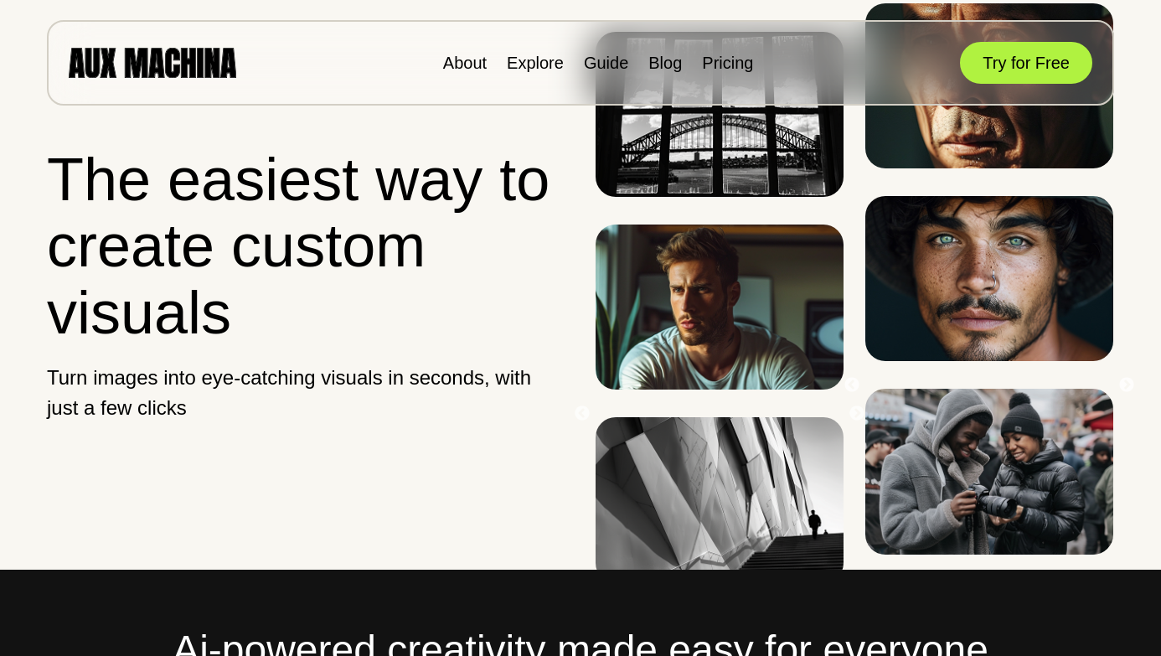
click at [716, 52] on li "Pricing" at bounding box center [727, 62] width 51 height 25
click at [716, 59] on link "Pricing" at bounding box center [727, 63] width 51 height 18
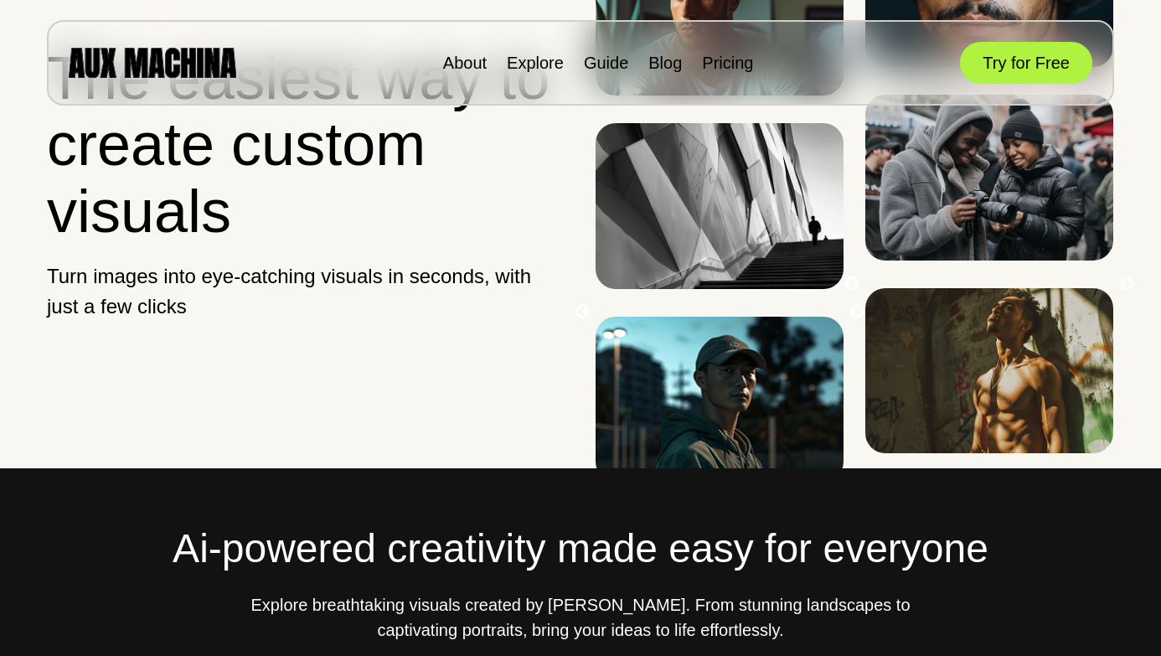
scroll to position [225, 0]
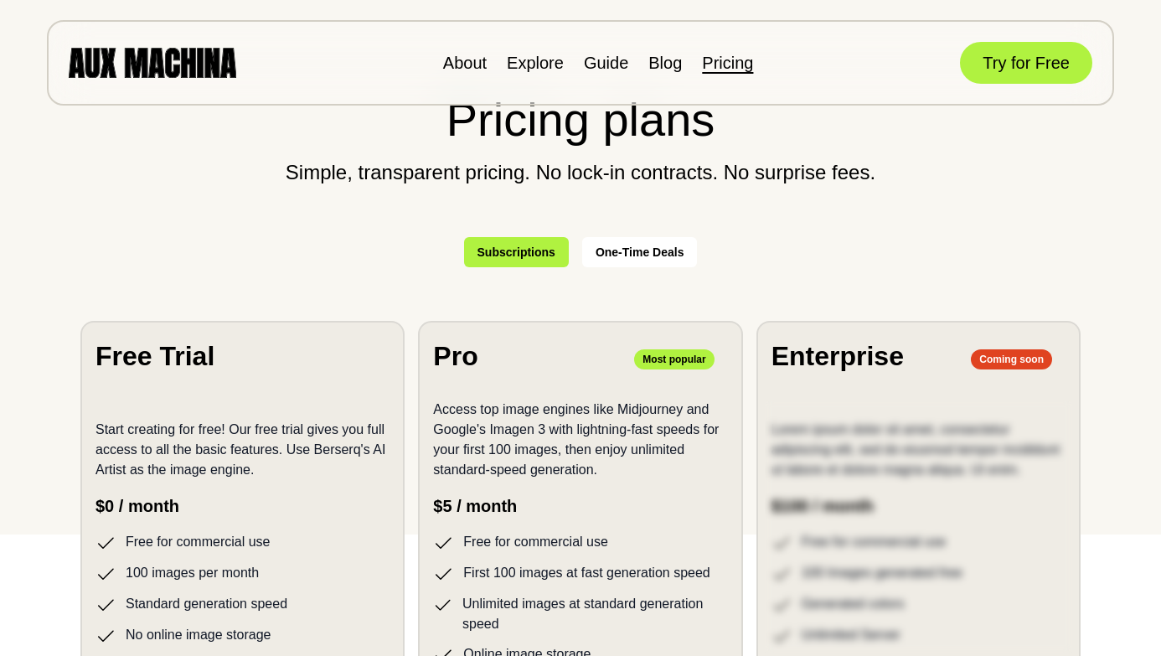
scroll to position [106, 0]
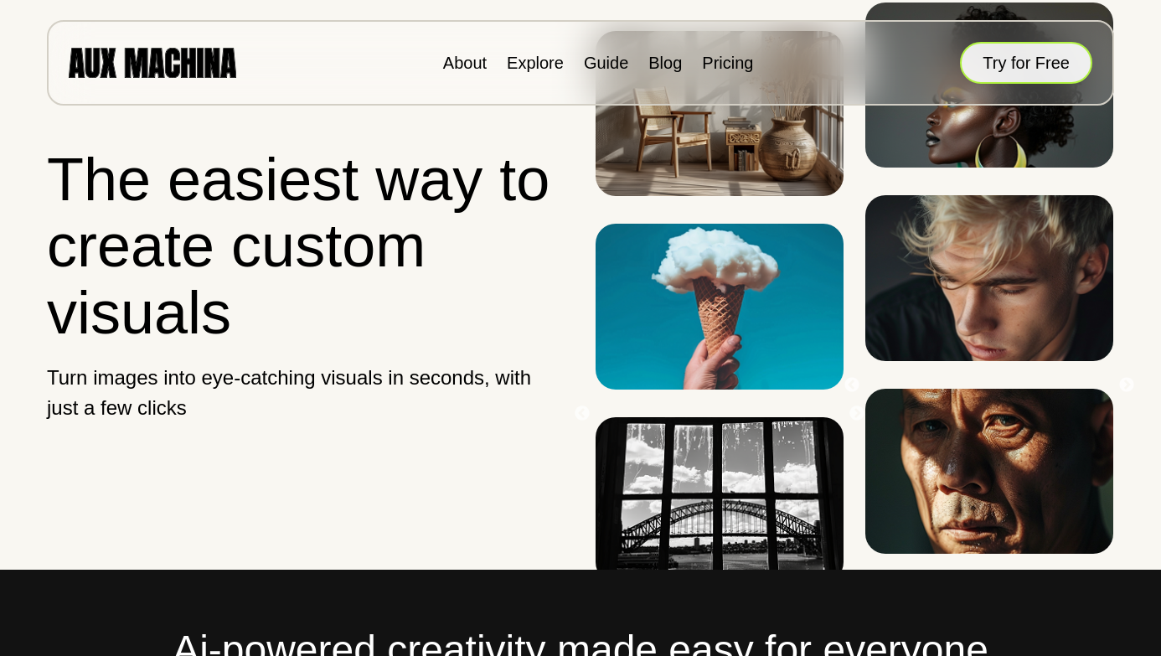
click at [997, 56] on button "Try for Free" at bounding box center [1026, 63] width 132 height 42
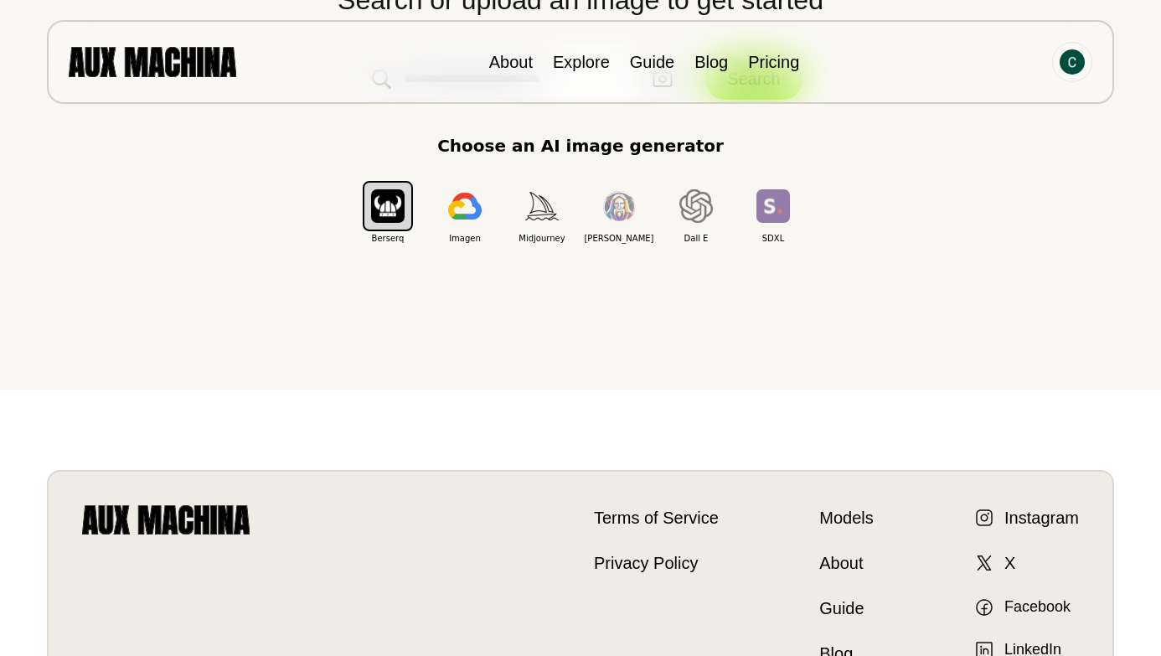
scroll to position [9, 0]
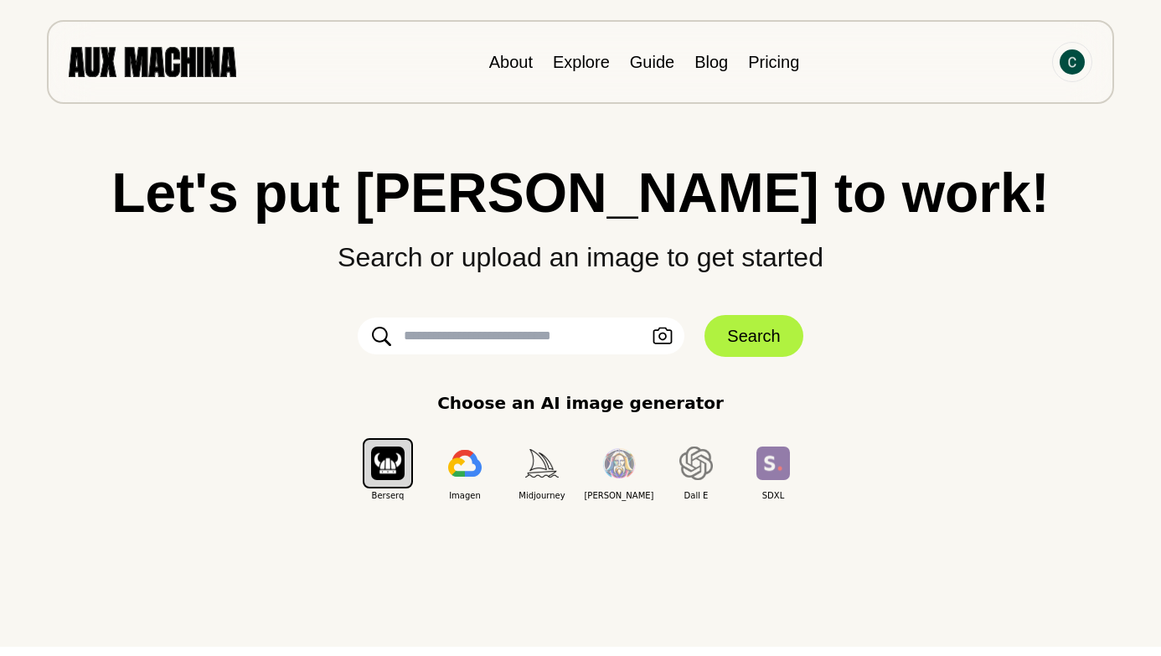
click at [600, 341] on input "text" at bounding box center [521, 336] width 327 height 37
click at [611, 372] on div "Let's put Ai to work! Search or upload an image to get started Upload an Image …" at bounding box center [581, 333] width 1094 height 337
click at [1063, 65] on img at bounding box center [1072, 61] width 25 height 25
click at [991, 95] on li "Dashboard" at bounding box center [1009, 100] width 168 height 37
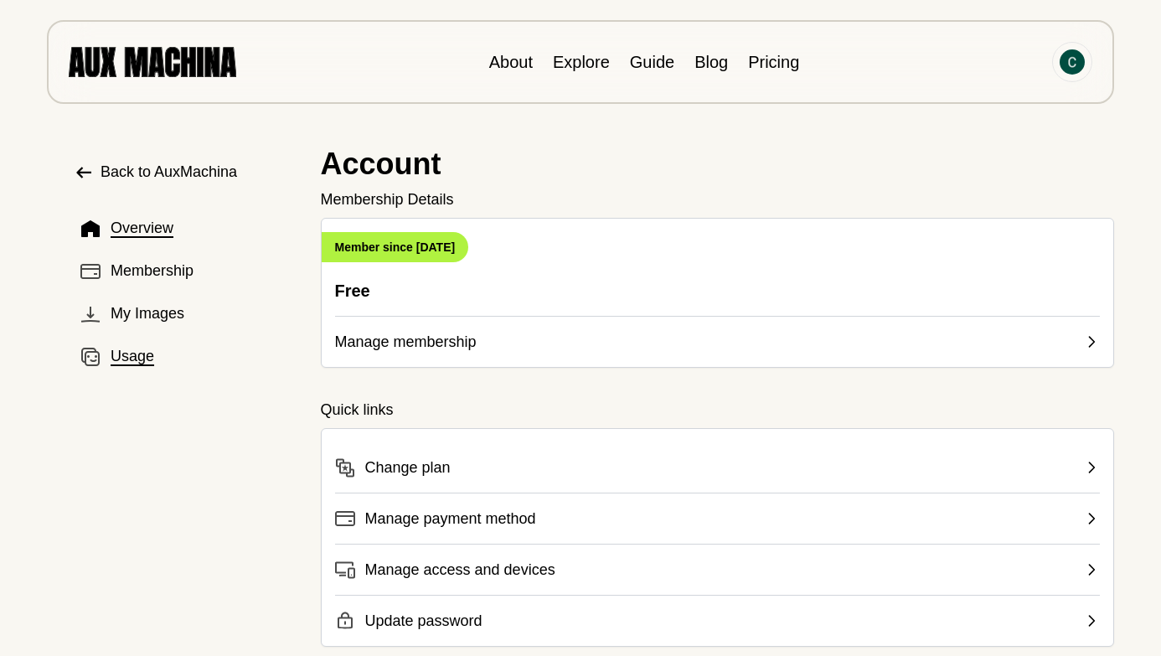
click at [141, 369] on button "Usage" at bounding box center [184, 357] width 220 height 36
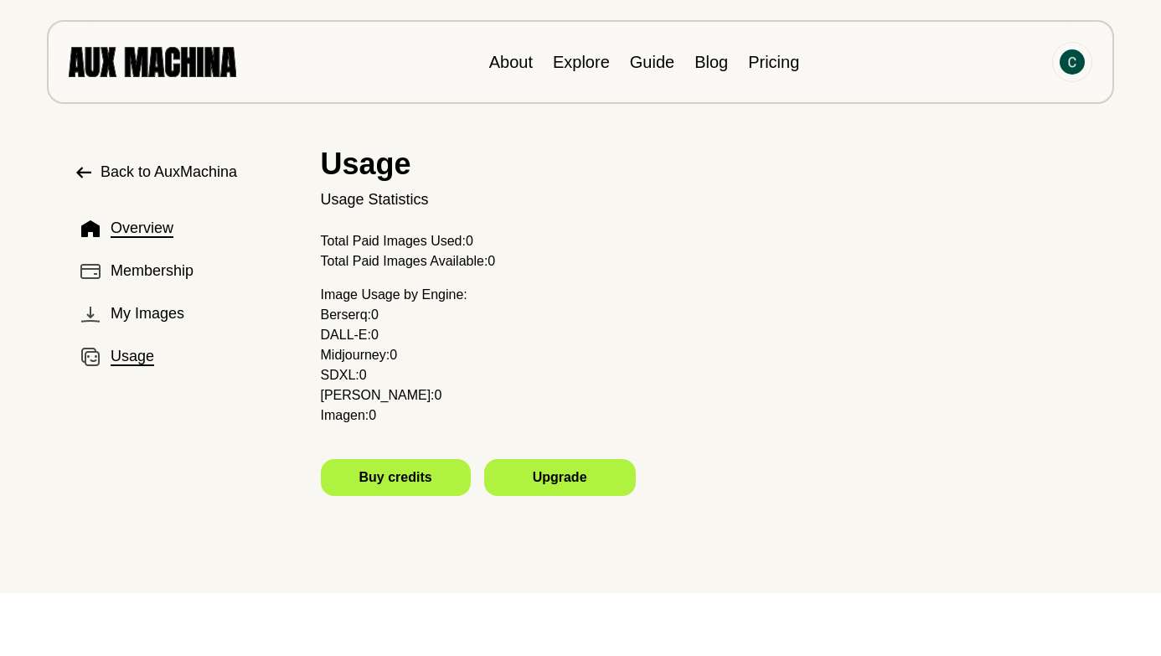
click at [153, 223] on span "Overview" at bounding box center [142, 228] width 63 height 23
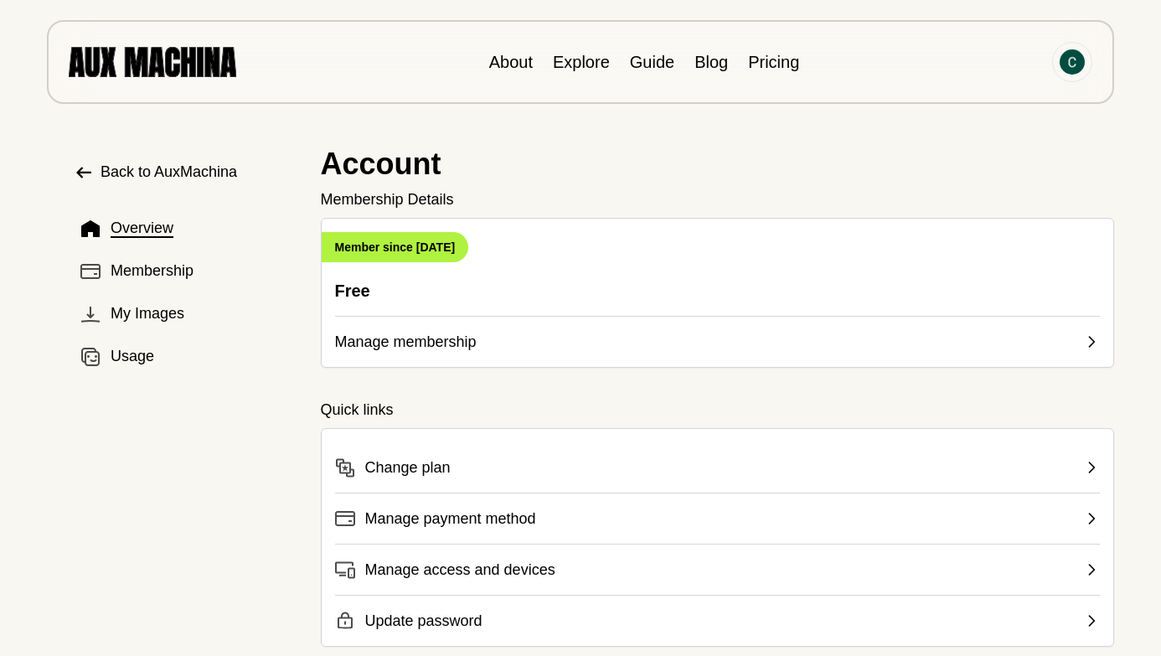
click at [82, 163] on icon at bounding box center [84, 173] width 20 height 20
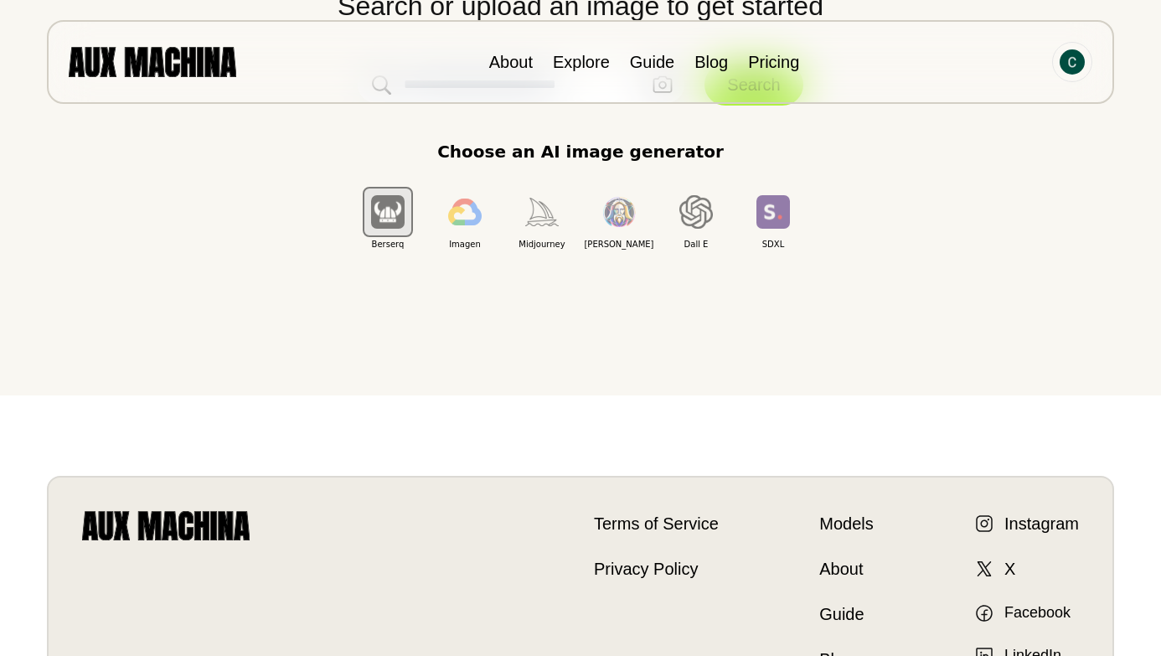
scroll to position [123, 0]
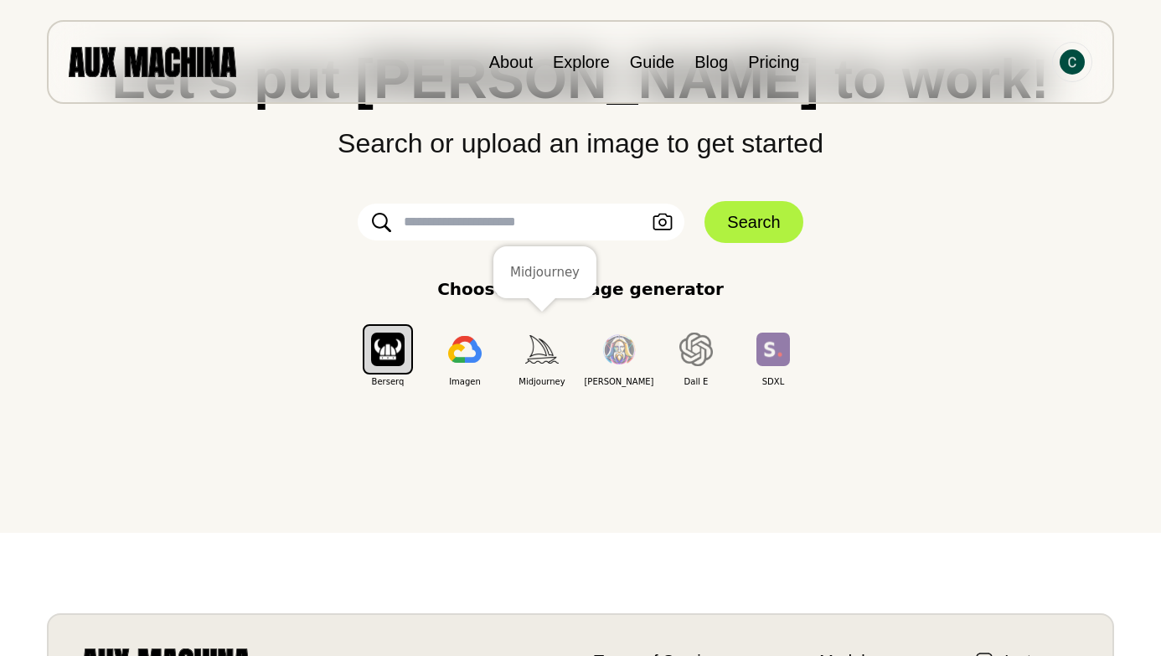
click at [543, 355] on img "button" at bounding box center [542, 349] width 34 height 28
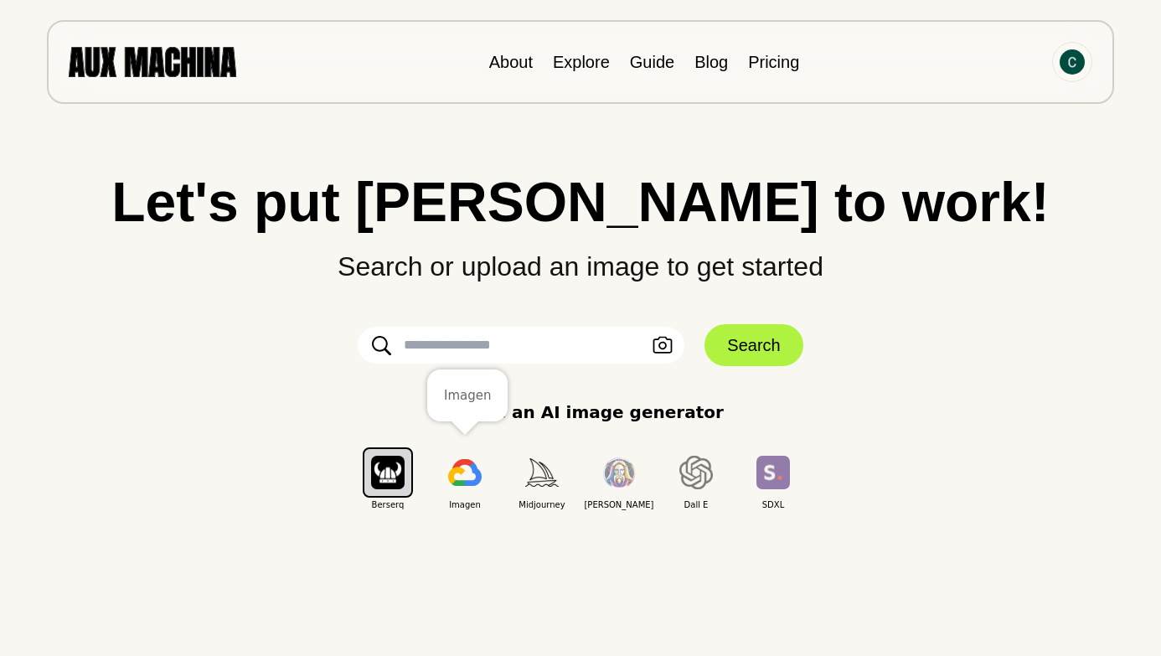
click at [463, 482] on img "button" at bounding box center [465, 472] width 34 height 27
click at [475, 476] on img "button" at bounding box center [465, 472] width 34 height 27
click at [475, 352] on input "text" at bounding box center [521, 345] width 327 height 37
paste input "**********"
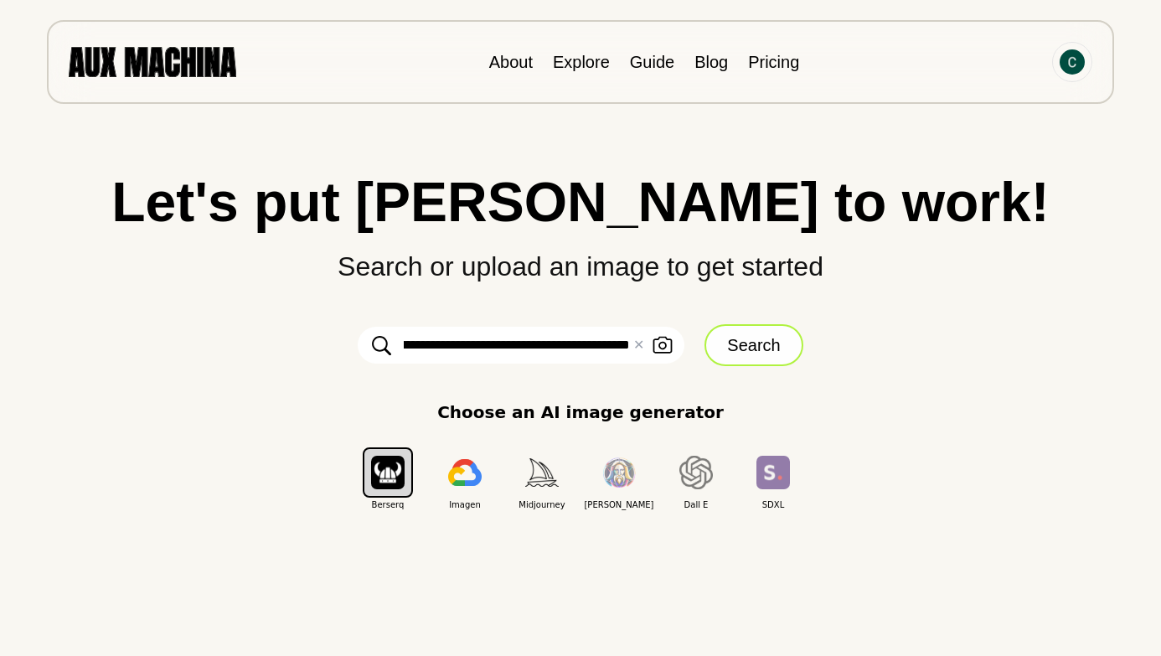
type input "**********"
click at [746, 332] on button "Search" at bounding box center [754, 345] width 98 height 42
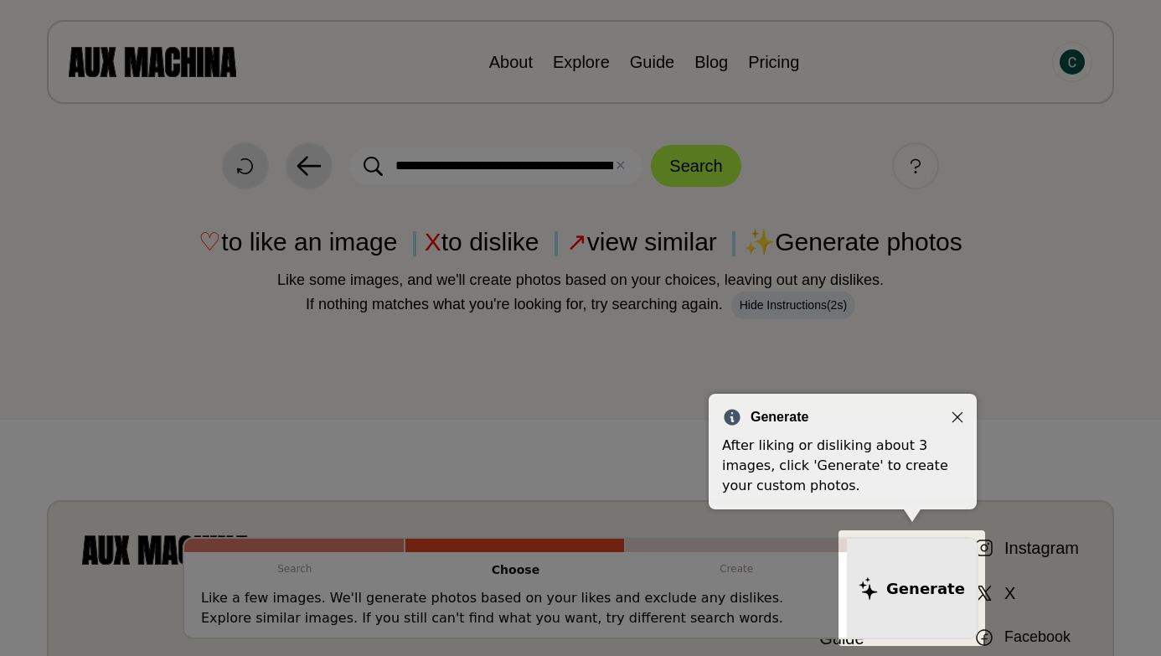
click at [961, 416] on icon "Close" at bounding box center [958, 417] width 12 height 12
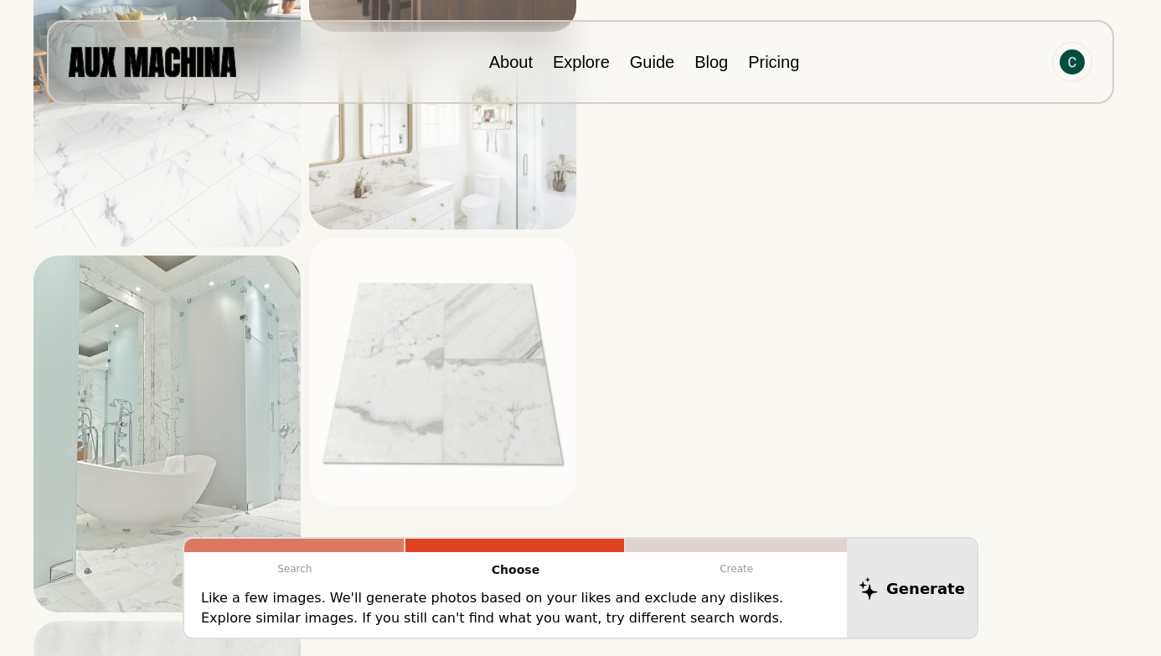
scroll to position [3278, 0]
